Goal: Task Accomplishment & Management: Use online tool/utility

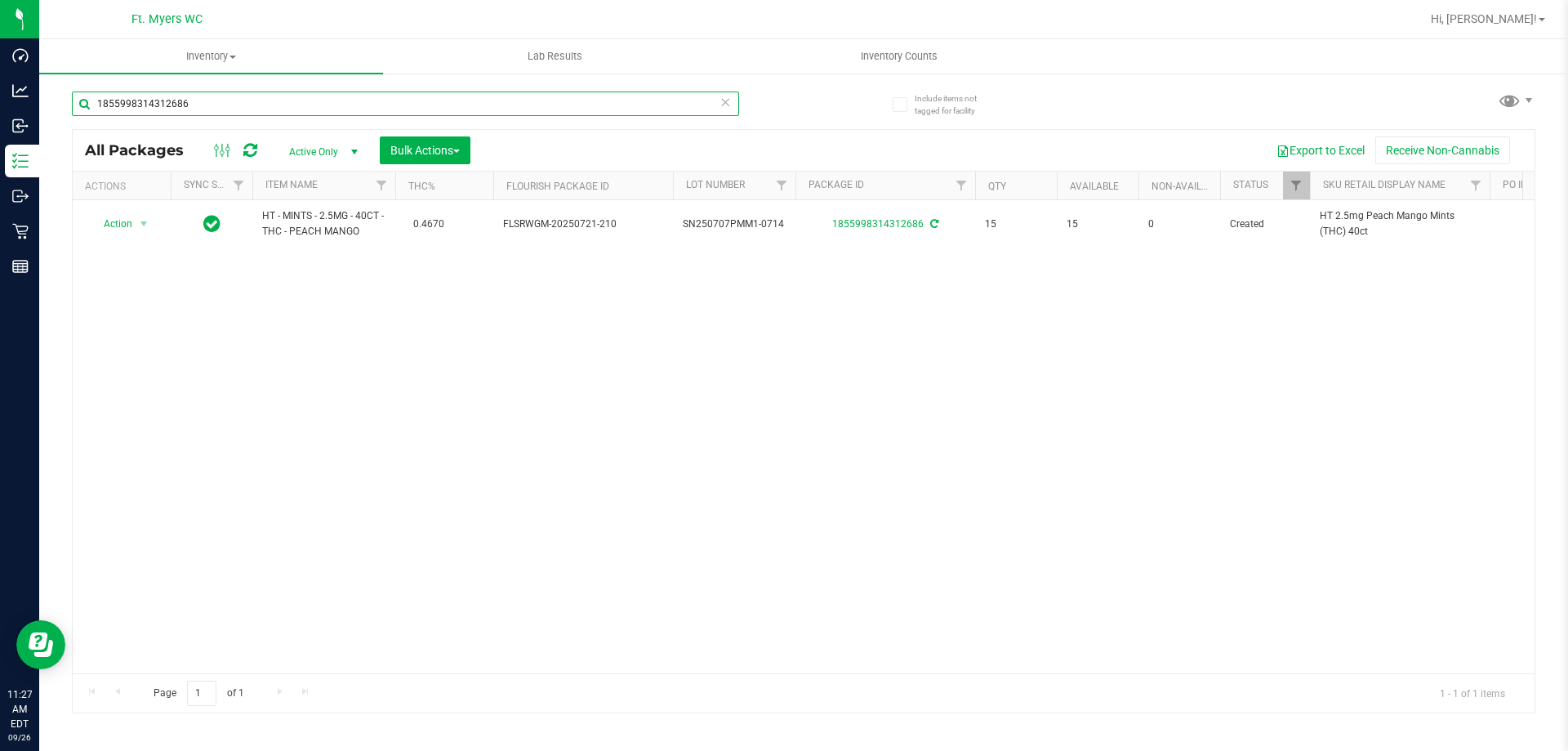
click at [225, 115] on input "1855998314312686" at bounding box center [405, 104] width 667 height 24
type input "3933449653775263"
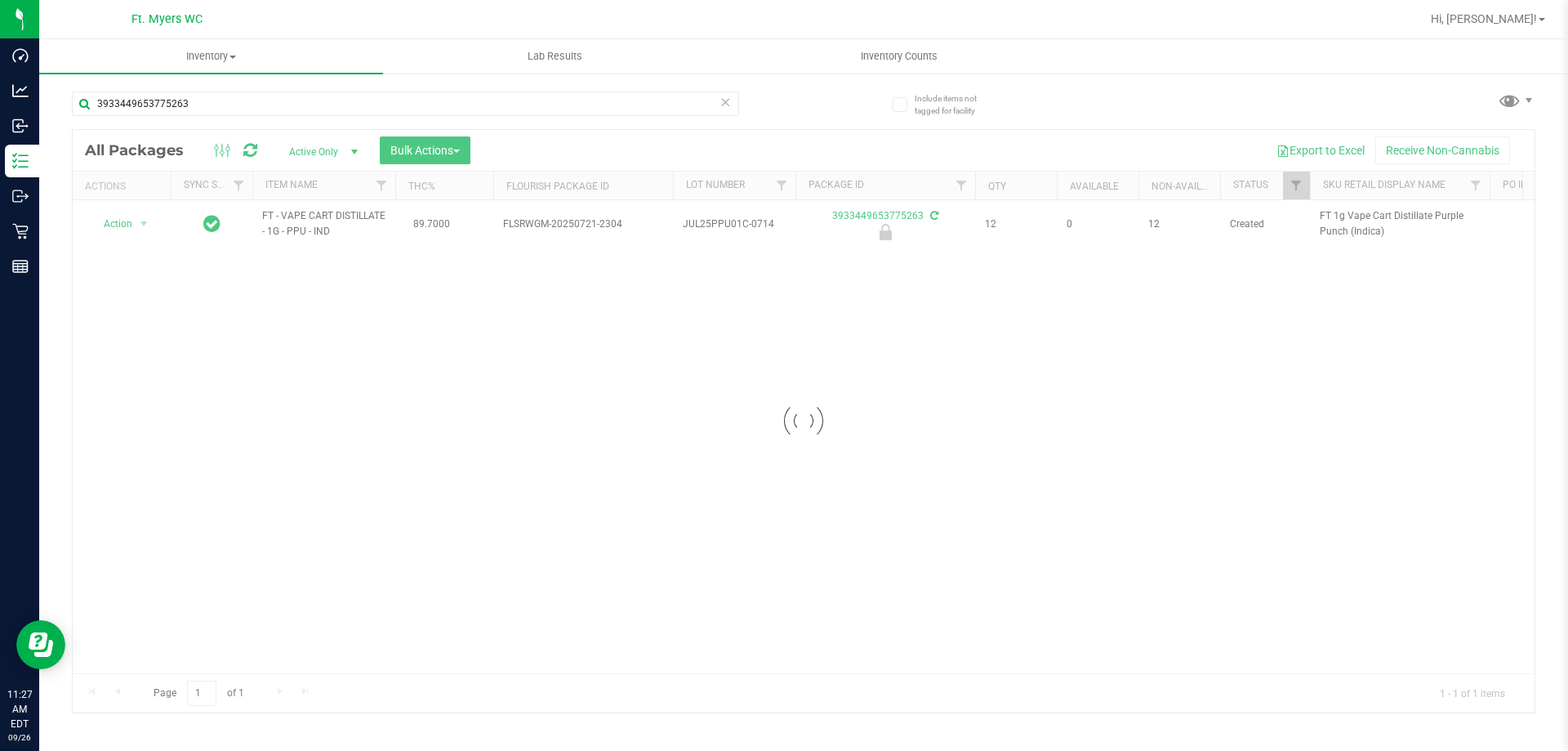
click at [124, 219] on div at bounding box center [803, 421] width 1461 height 582
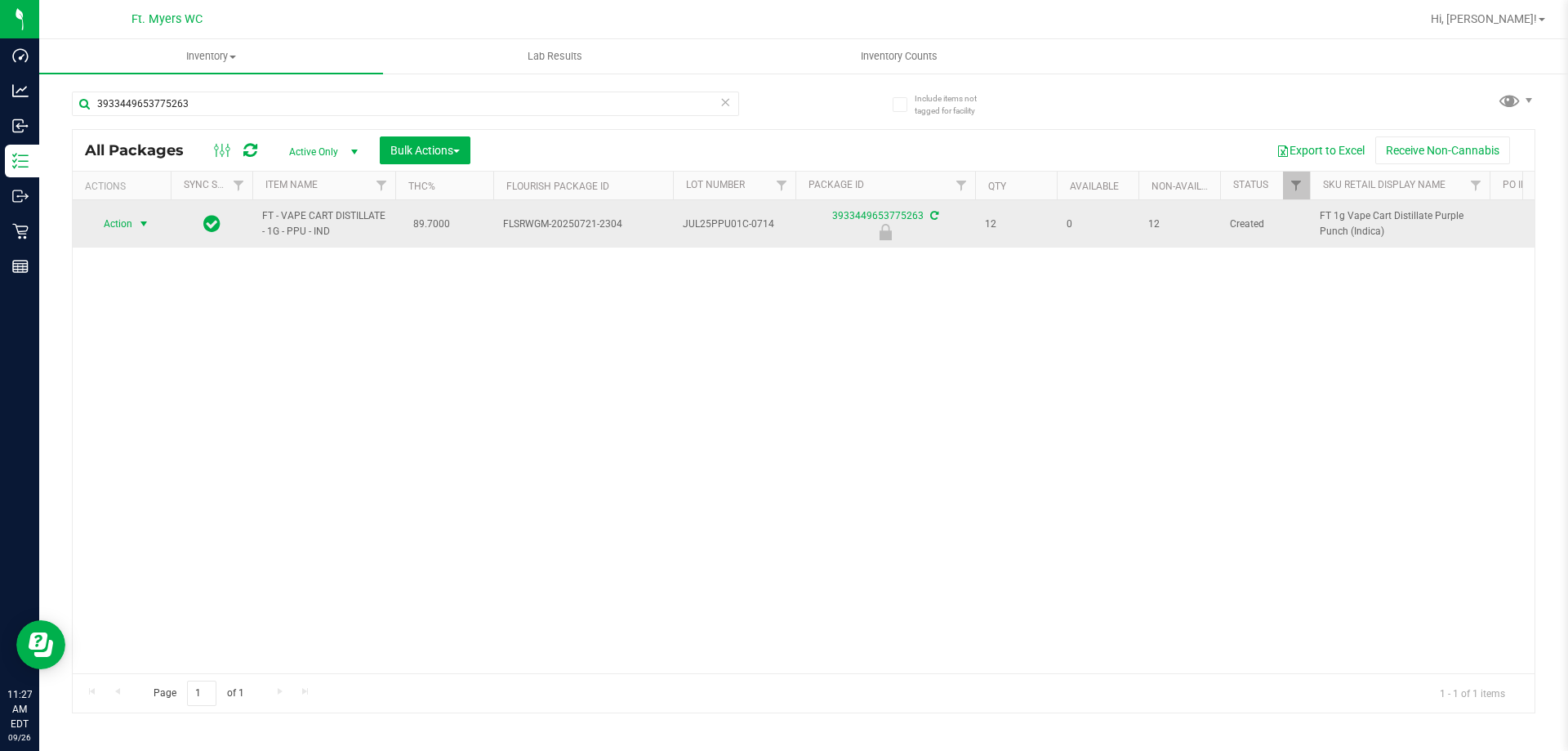
click at [134, 225] on span "select" at bounding box center [143, 224] width 20 height 23
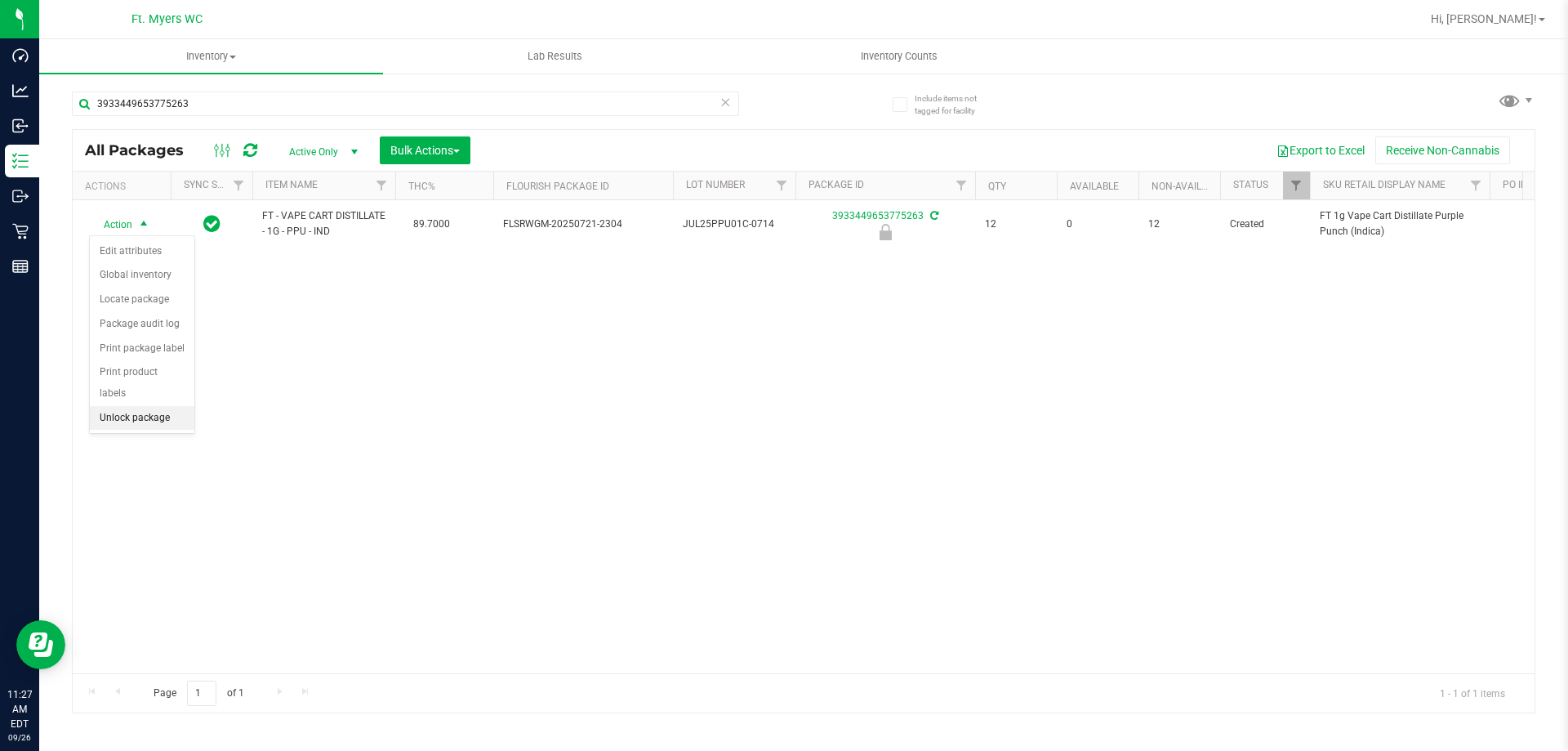
click at [170, 406] on li "Unlock package" at bounding box center [142, 418] width 105 height 24
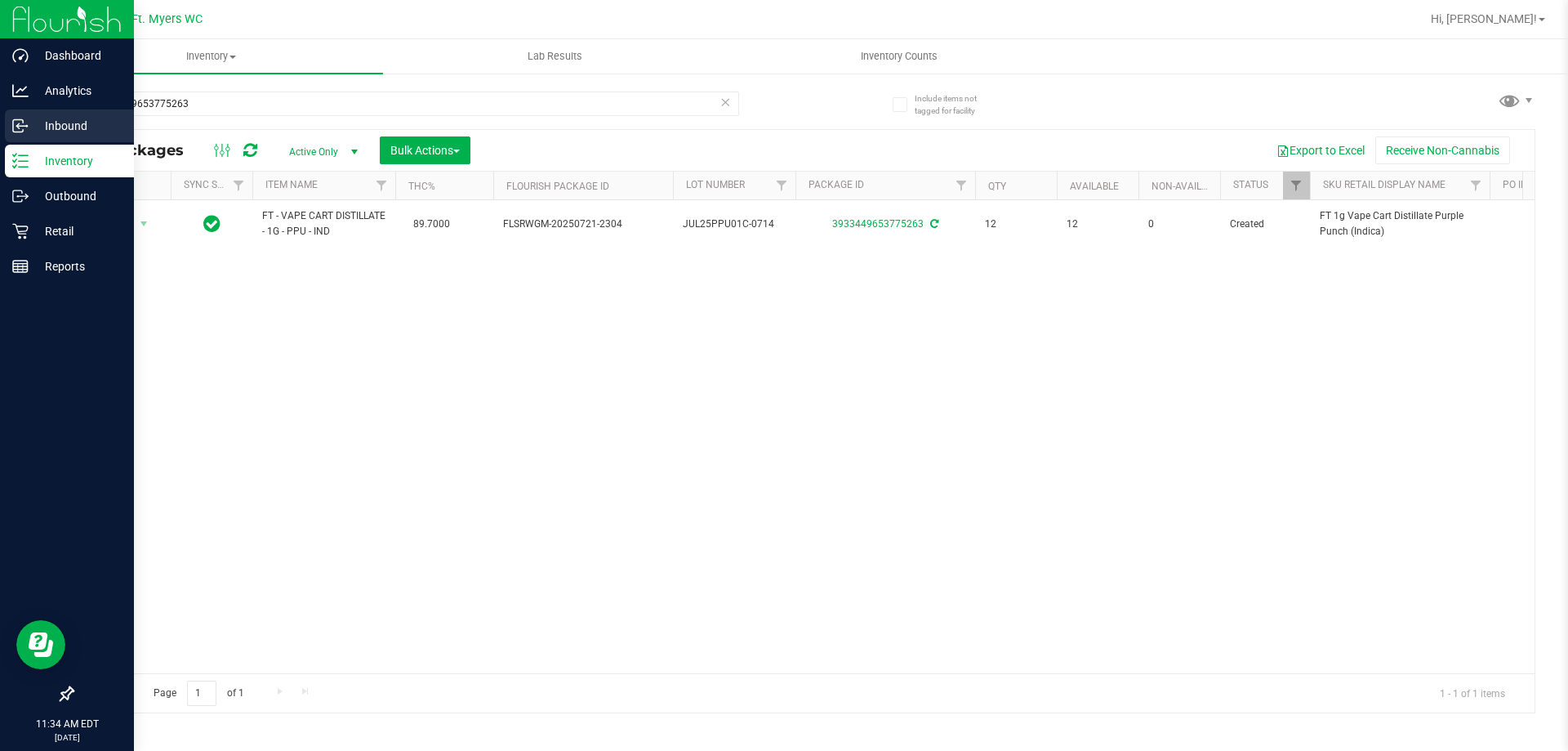
click at [0, 120] on link "Inbound" at bounding box center [66, 127] width 134 height 35
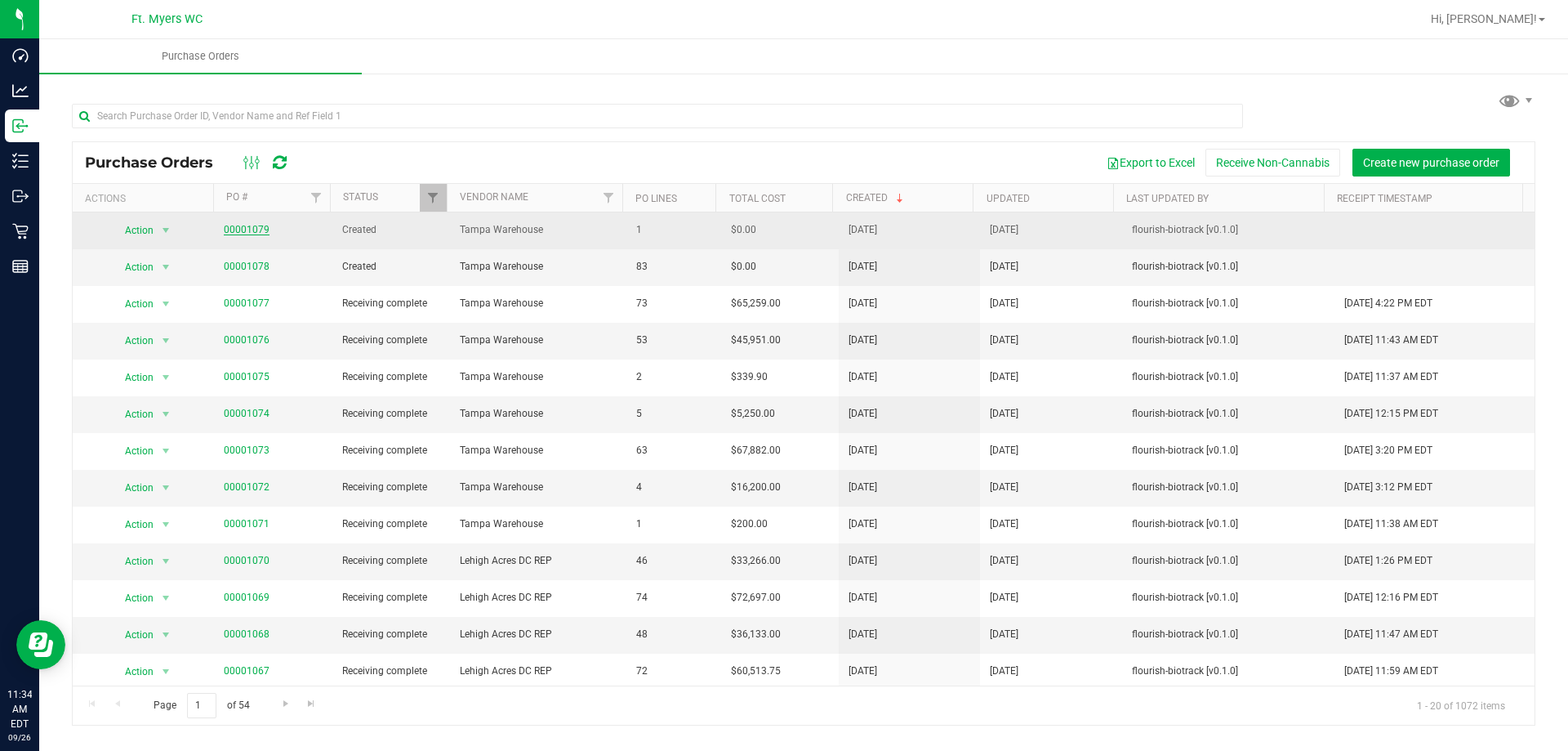
click at [262, 227] on link "00001079" at bounding box center [246, 229] width 45 height 11
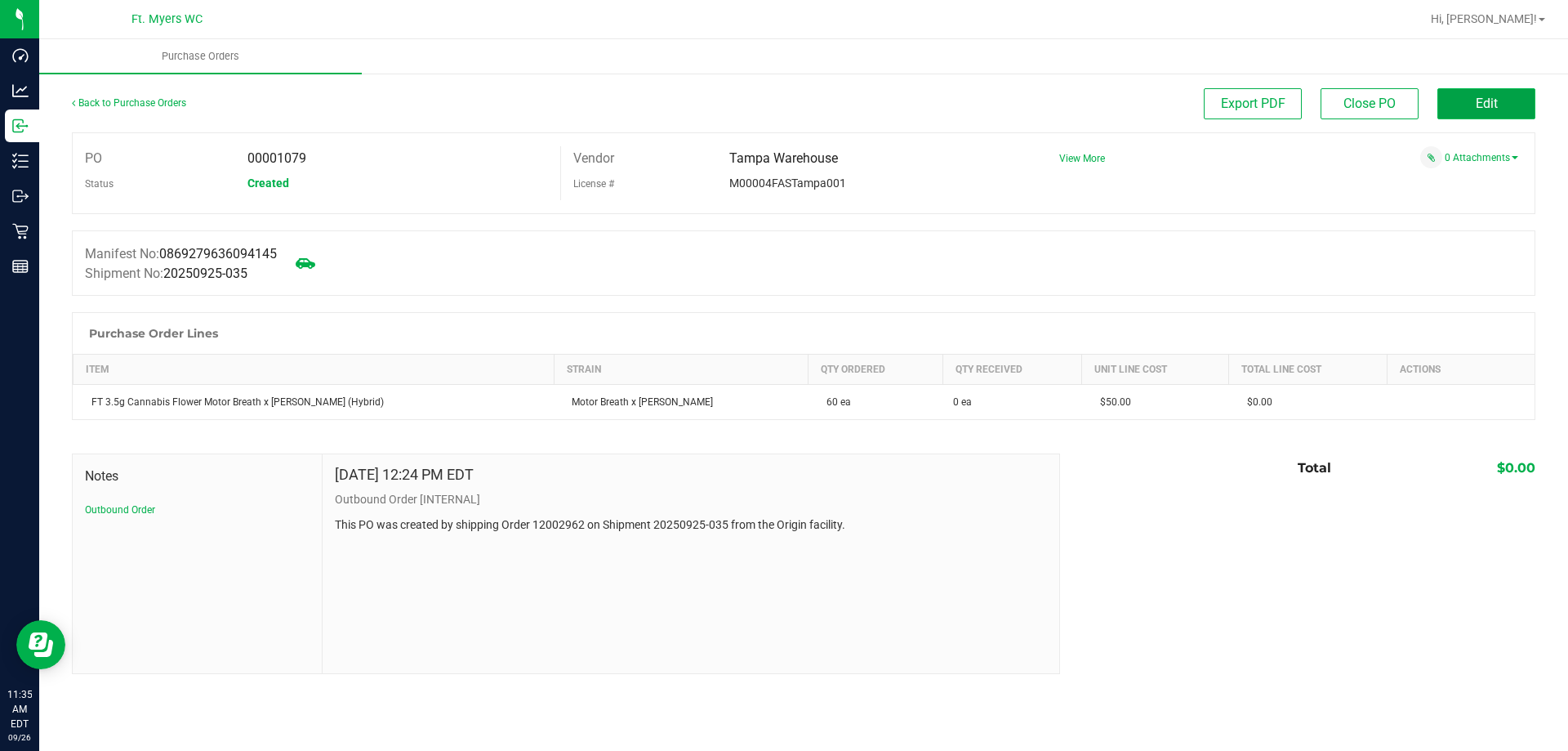
click at [1495, 108] on span "Edit" at bounding box center [1486, 103] width 22 height 16
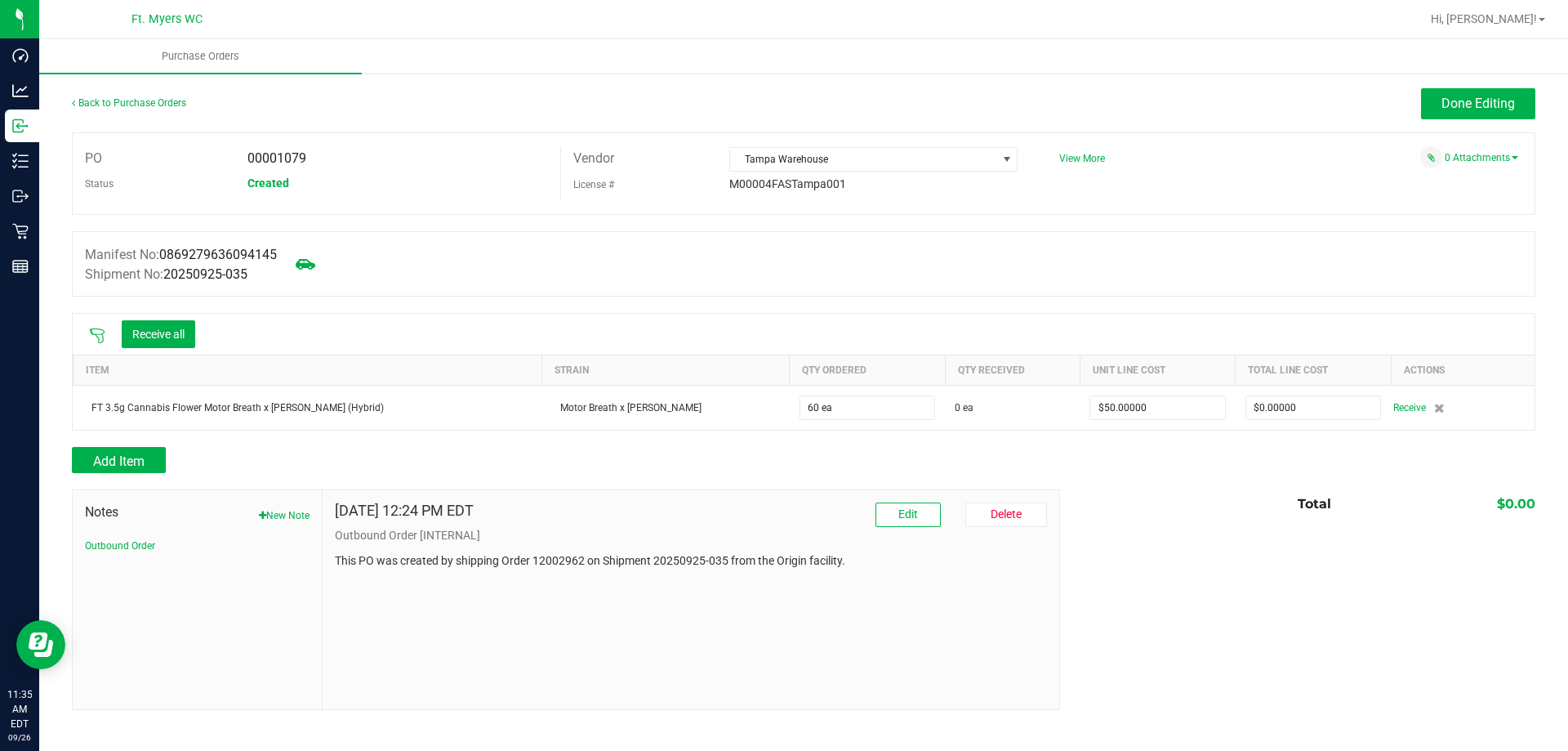
click at [110, 333] on div at bounding box center [96, 334] width 32 height 17
click at [101, 337] on icon at bounding box center [97, 336] width 17 height 17
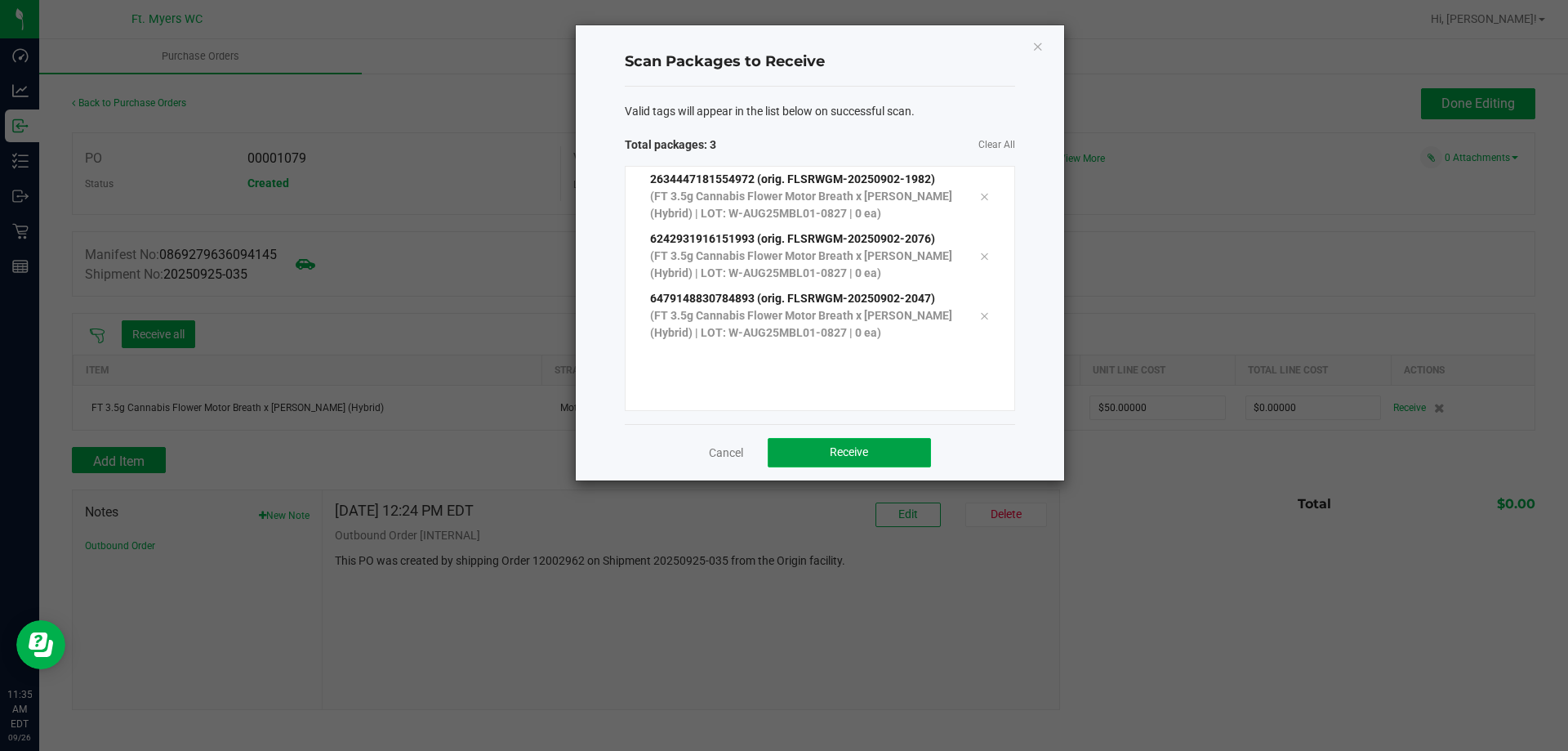
click at [855, 456] on span "Receive" at bounding box center [849, 451] width 38 height 13
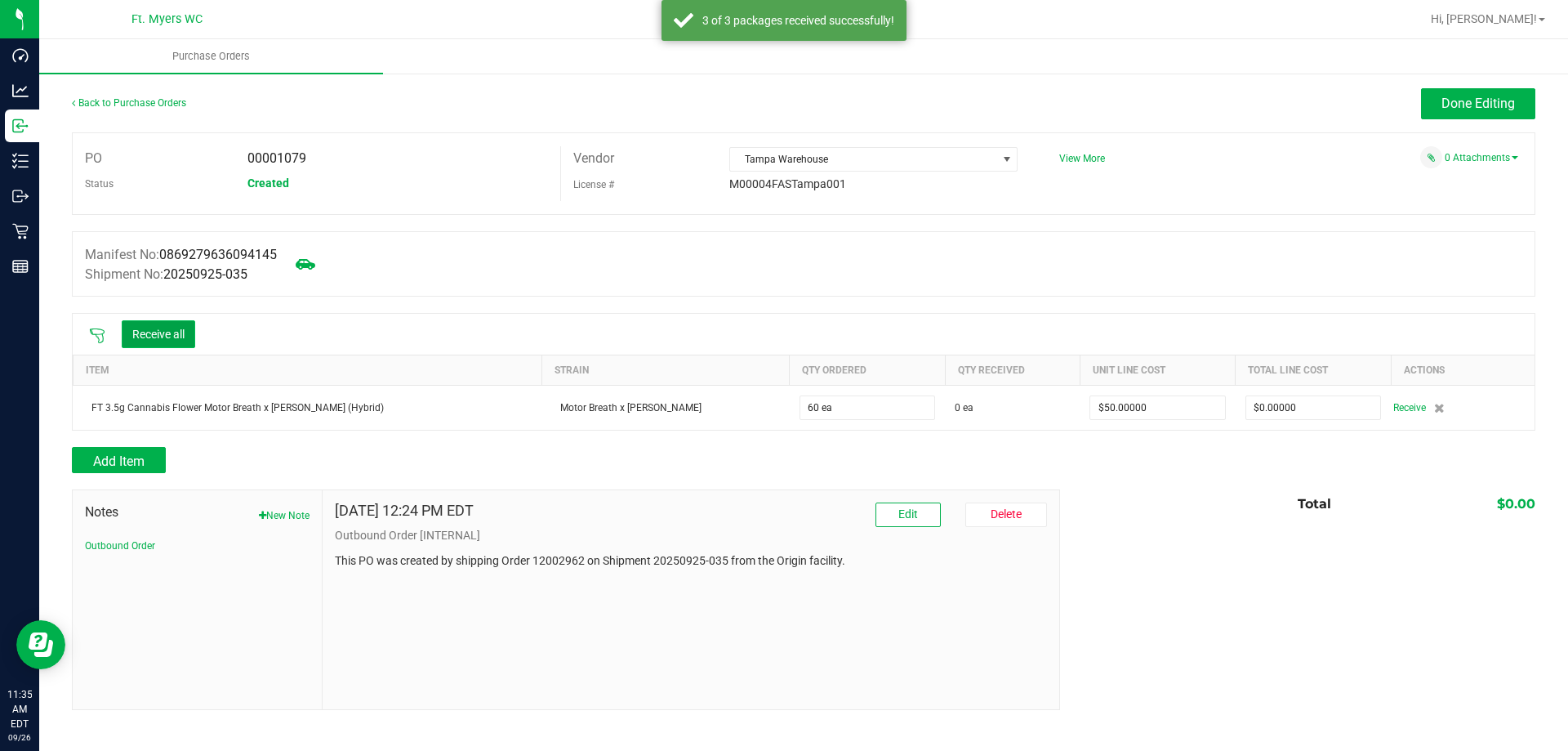
click at [142, 323] on button "Receive all" at bounding box center [158, 334] width 73 height 28
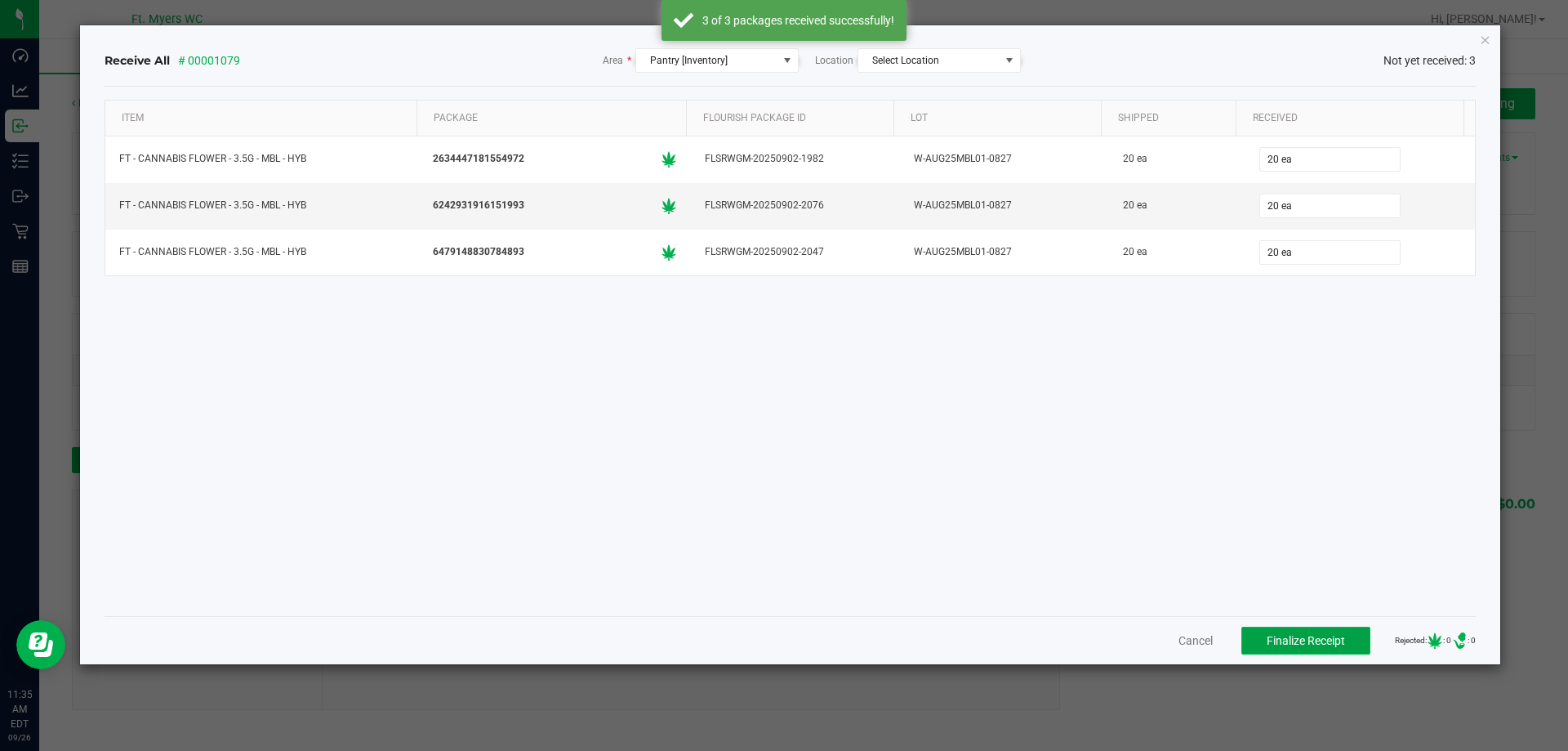
click at [1279, 641] on span "Finalize Receipt" at bounding box center [1306, 640] width 79 height 13
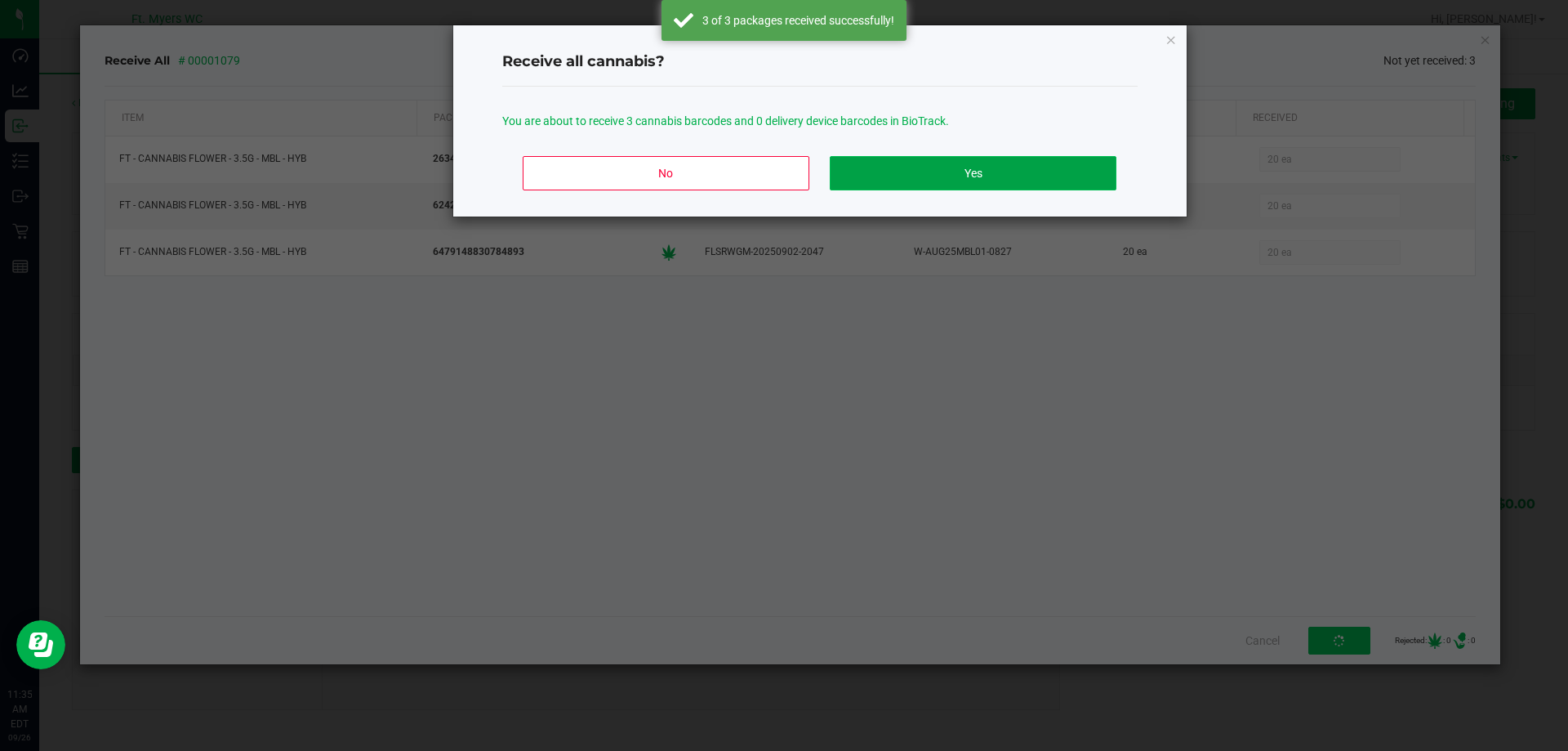
click at [1082, 169] on button "Yes" at bounding box center [972, 172] width 286 height 34
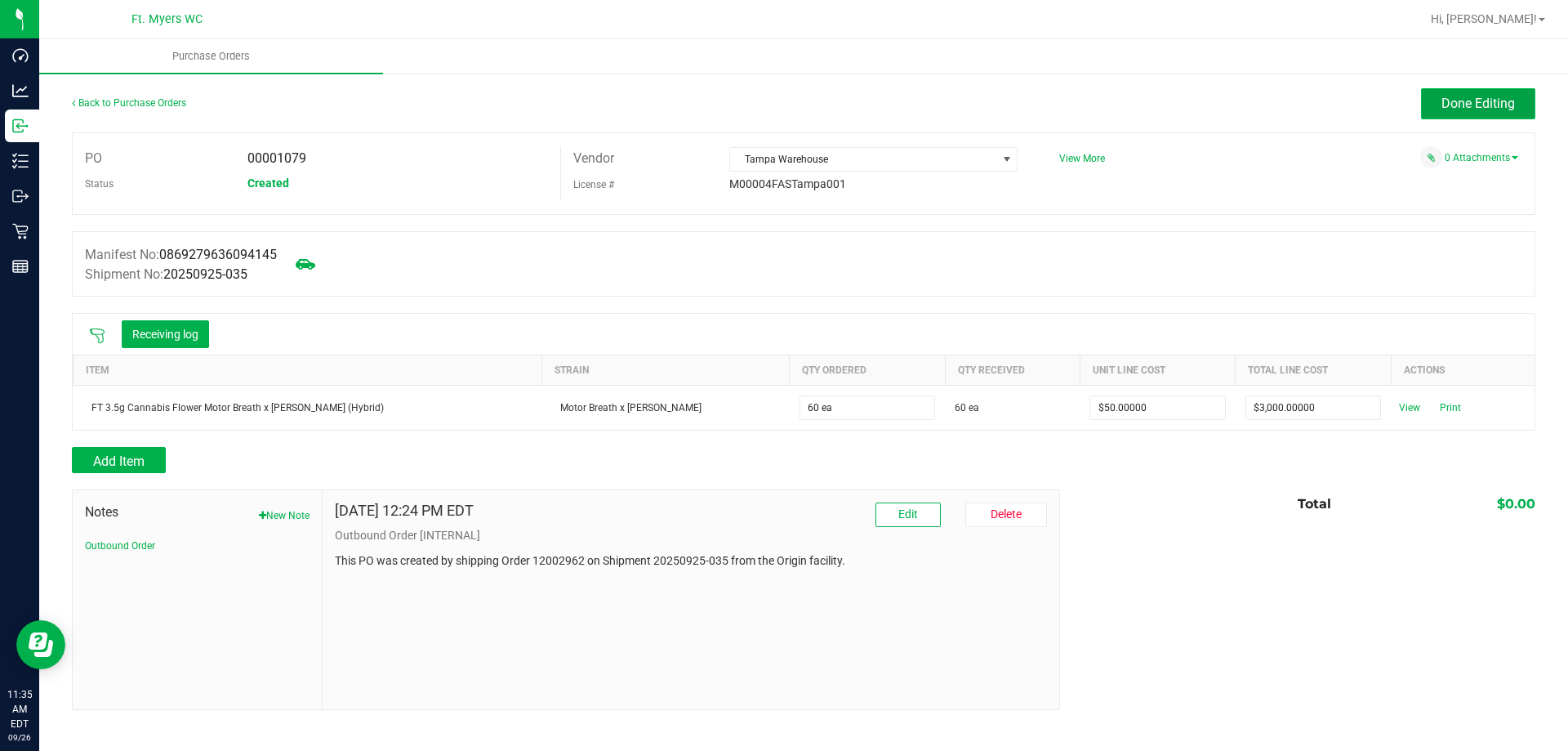
click at [1463, 108] on span "Done Editing" at bounding box center [1478, 103] width 73 height 16
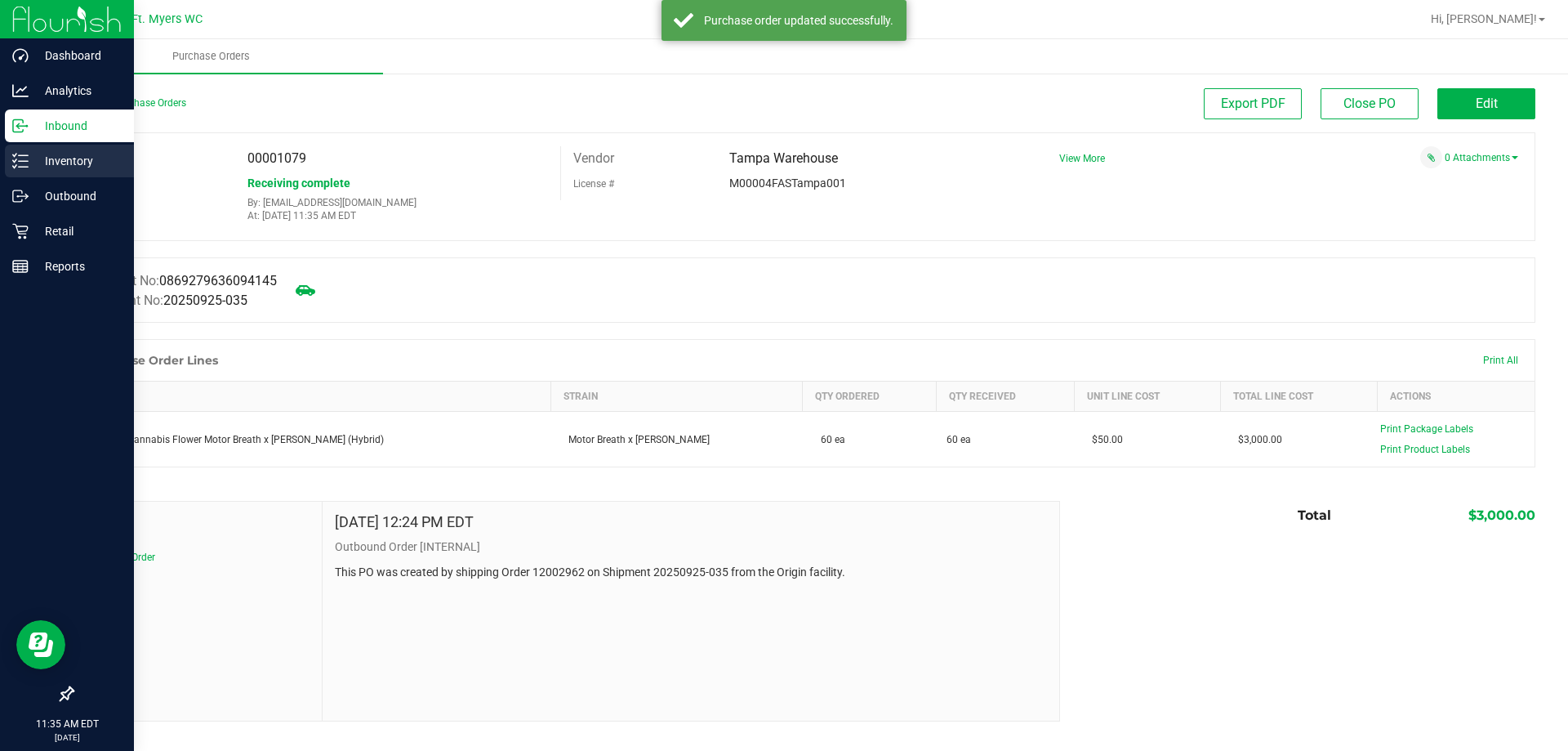
click at [26, 167] on line at bounding box center [23, 167] width 9 height 0
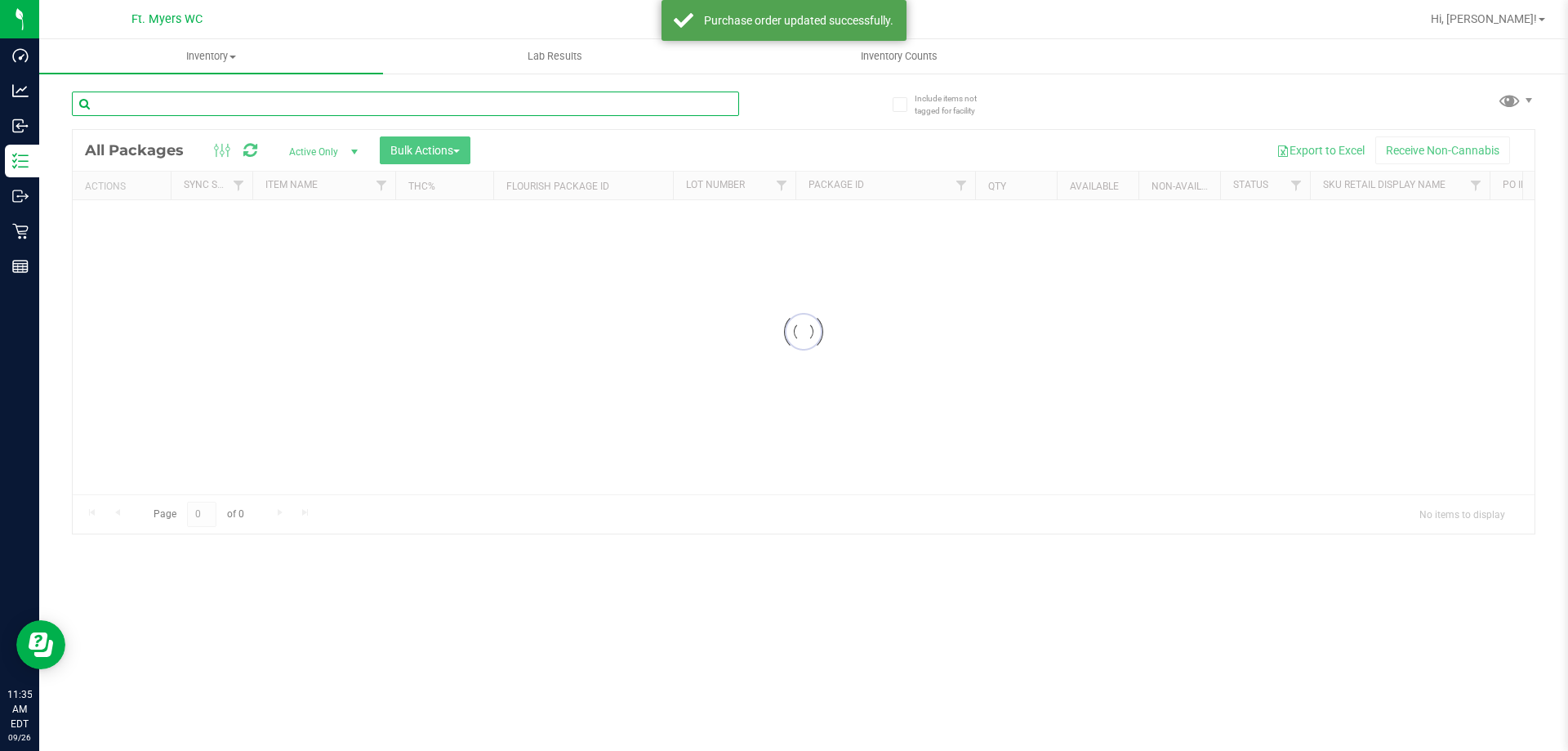
click at [264, 108] on input "text" at bounding box center [405, 104] width 667 height 24
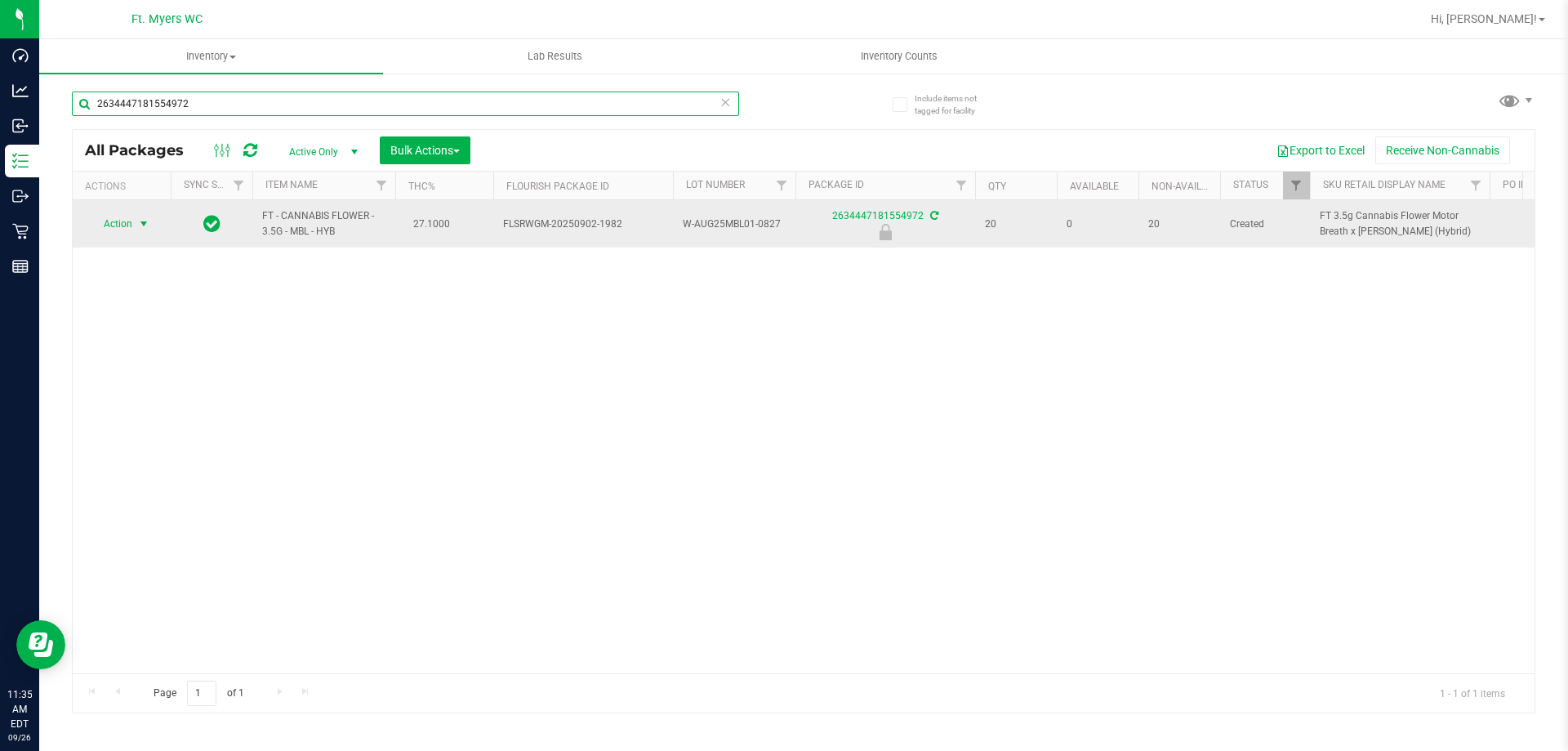
type input "2634447181554972"
click at [143, 224] on span "select" at bounding box center [143, 224] width 13 height 13
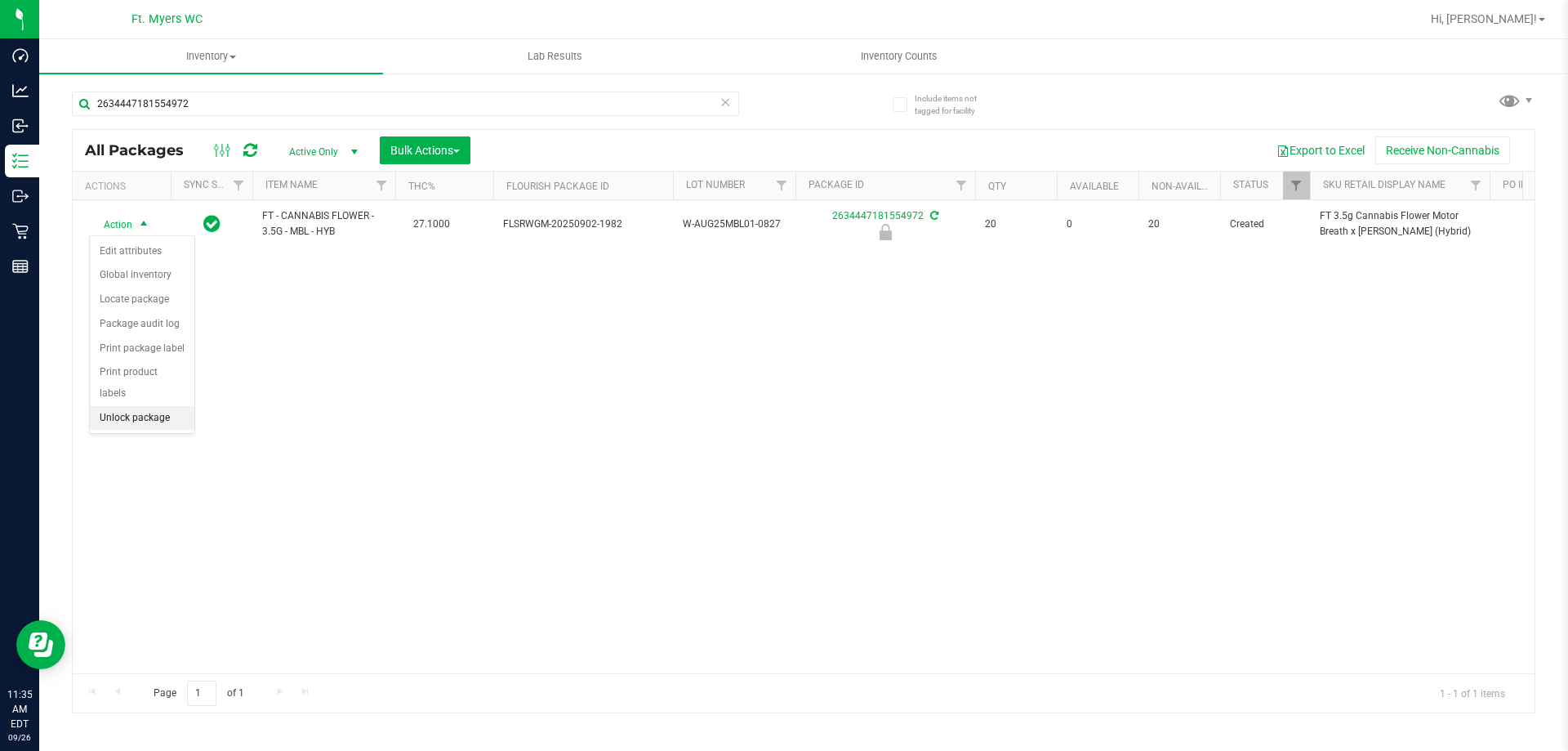
click at [171, 406] on li "Unlock package" at bounding box center [142, 418] width 105 height 24
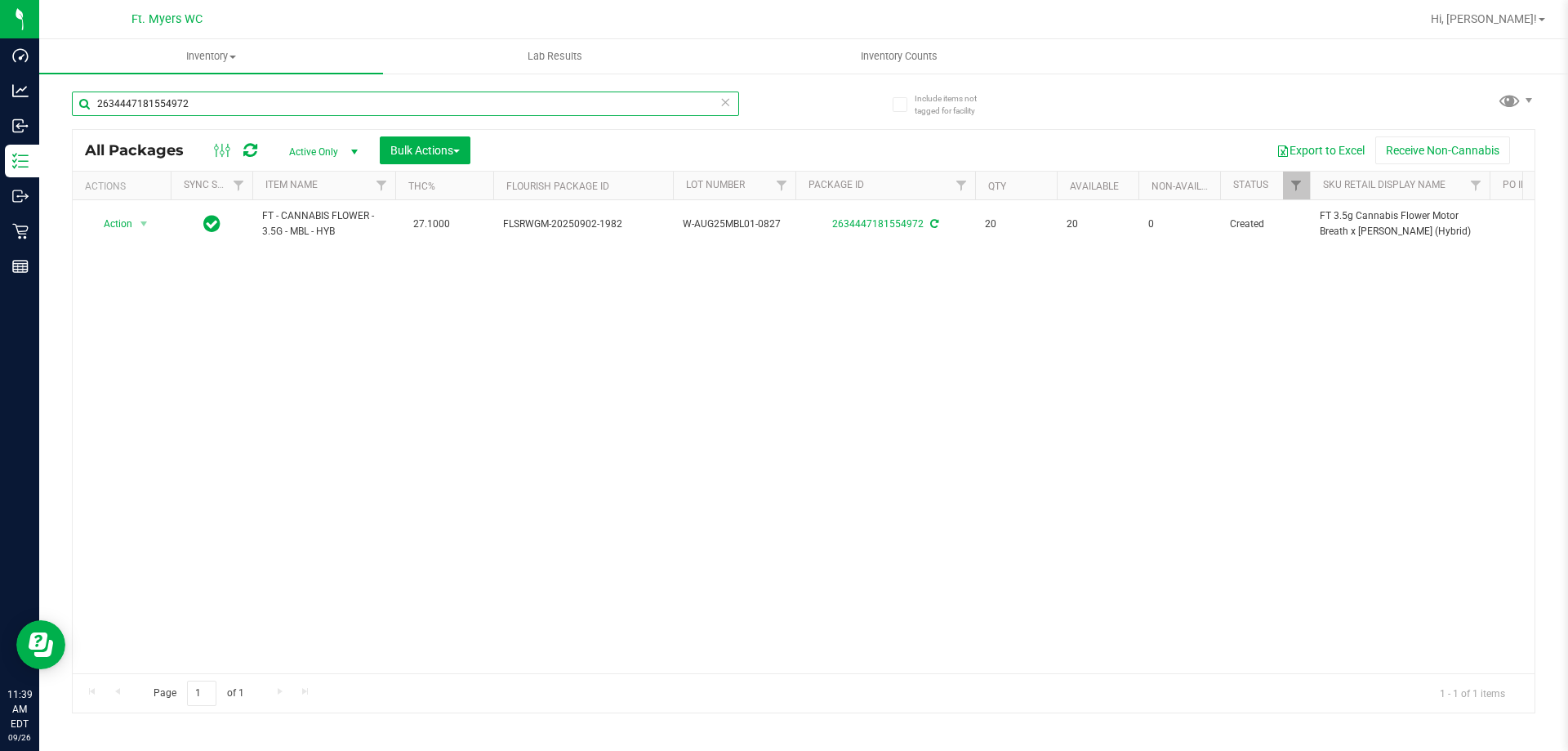
click at [200, 106] on input "2634447181554972" at bounding box center [405, 104] width 667 height 24
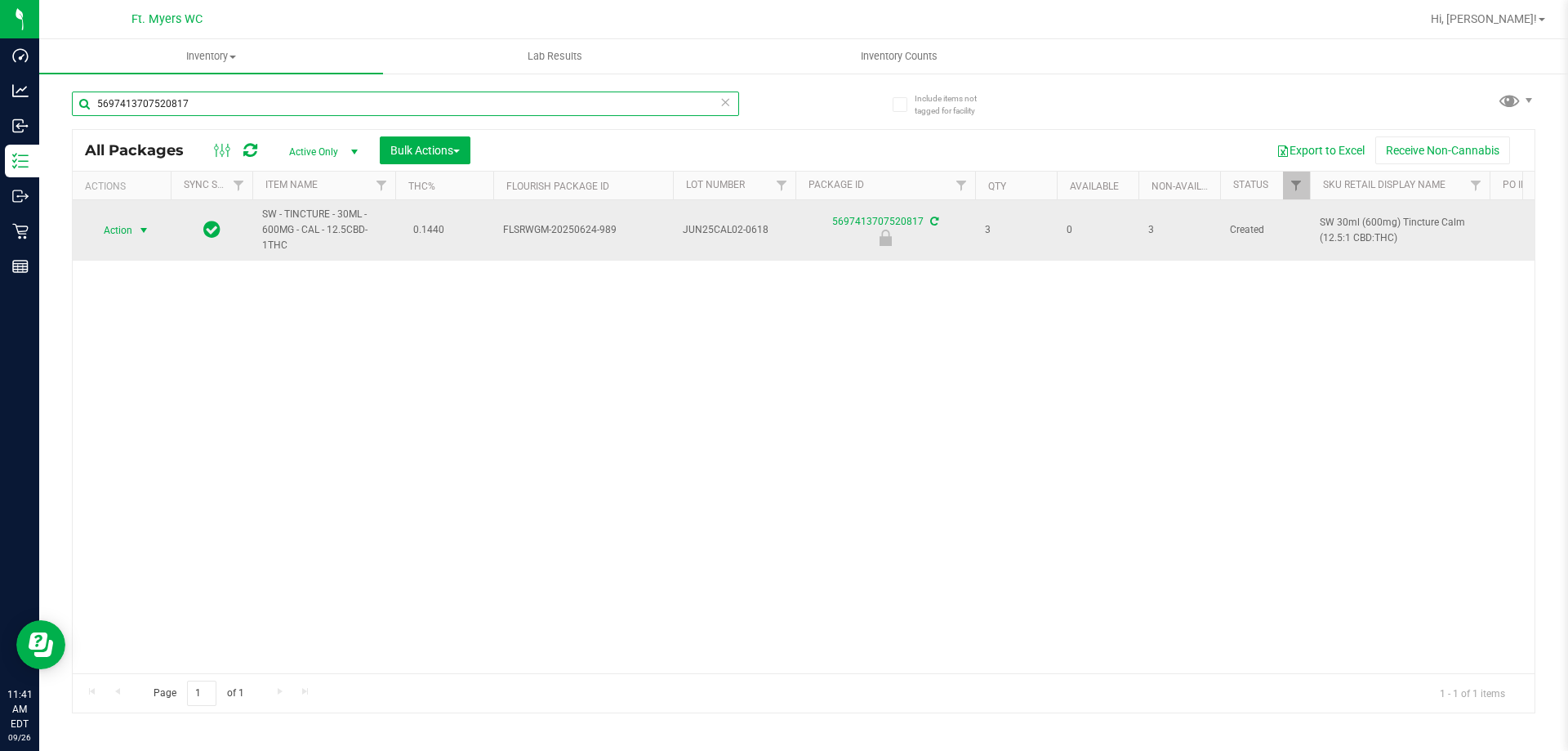
type input "5697413707520817"
click at [128, 225] on span "Action" at bounding box center [111, 230] width 44 height 23
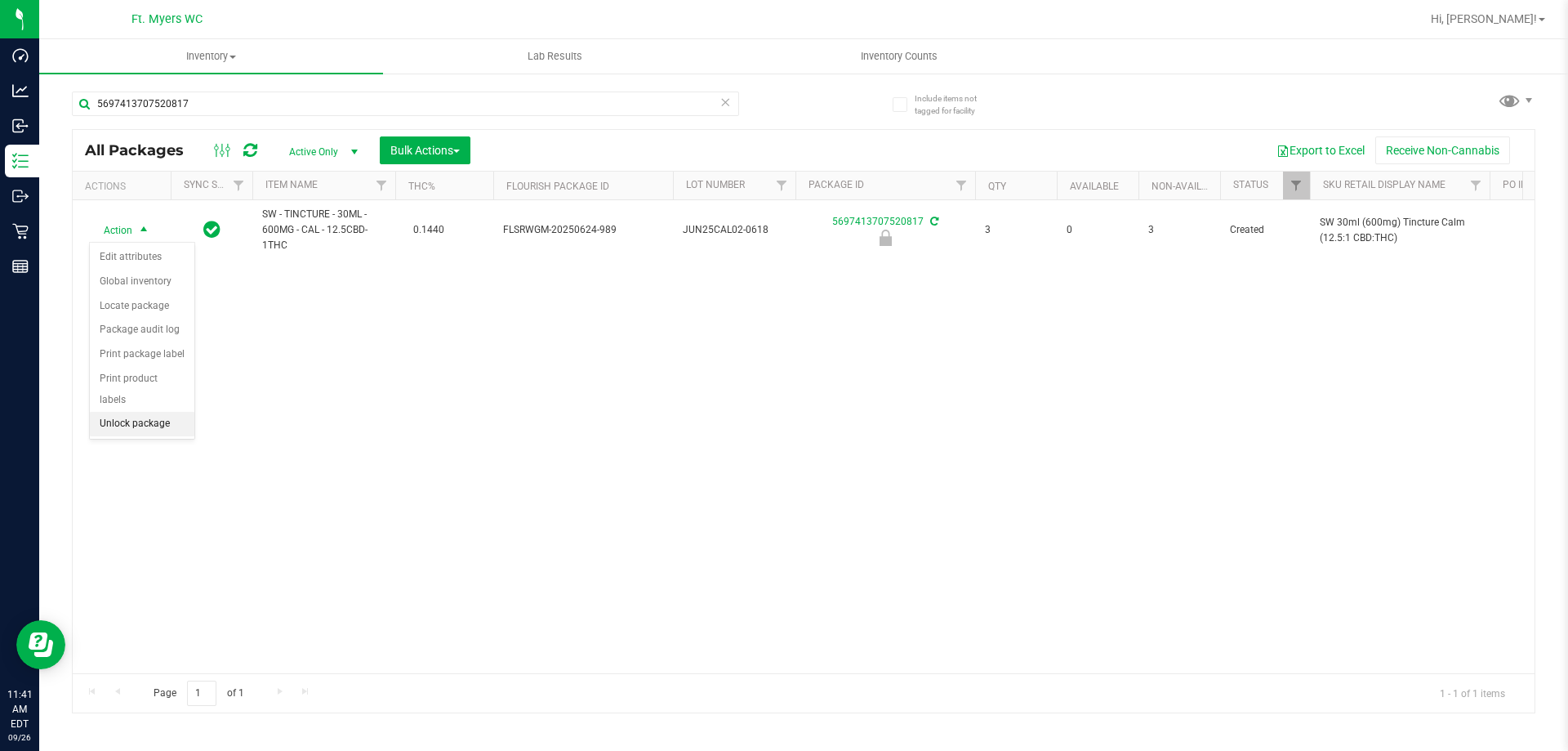
click at [148, 412] on li "Unlock package" at bounding box center [142, 424] width 105 height 24
